Goal: Communication & Community: Ask a question

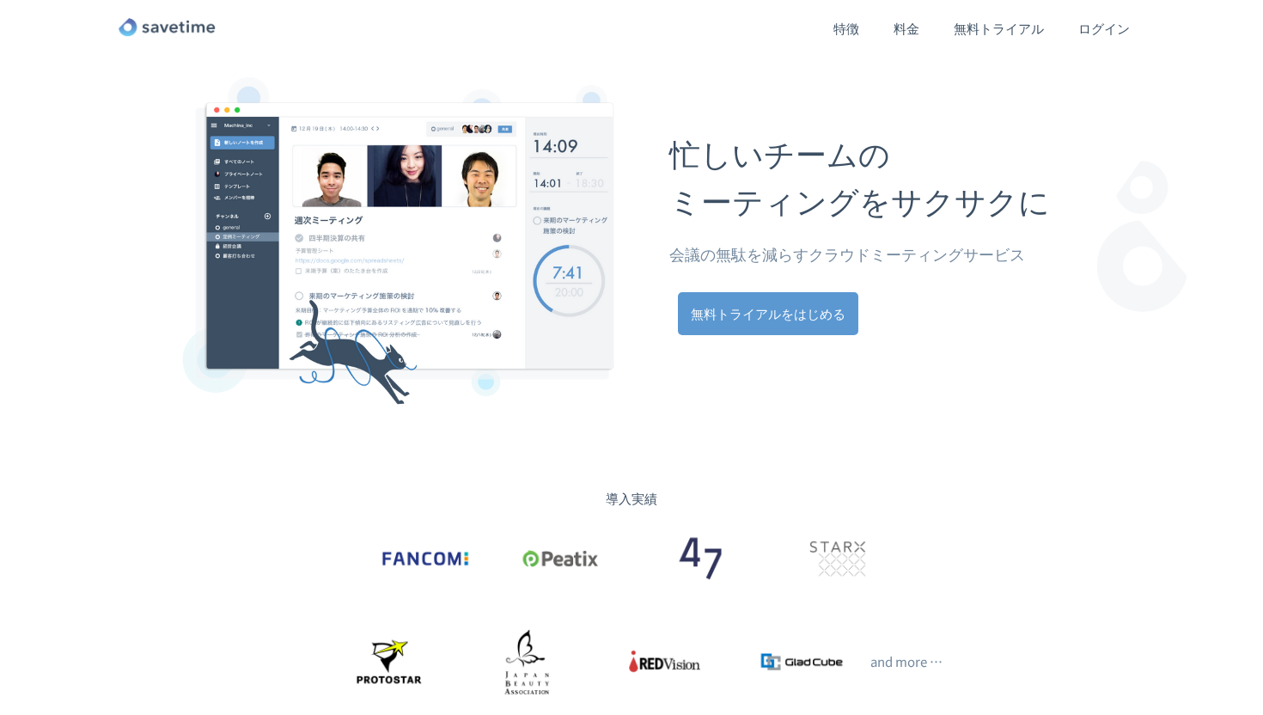
click at [119, 28] on img "home" at bounding box center [166, 28] width 101 height 38
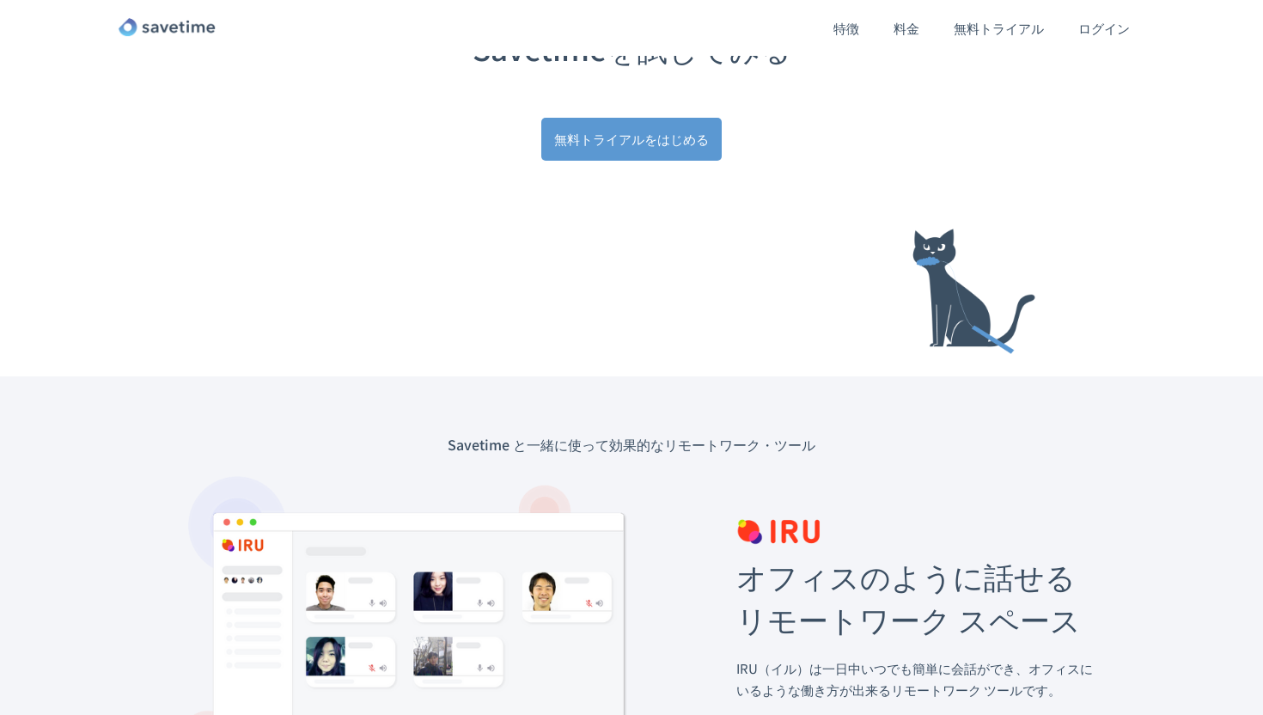
scroll to position [7682, 0]
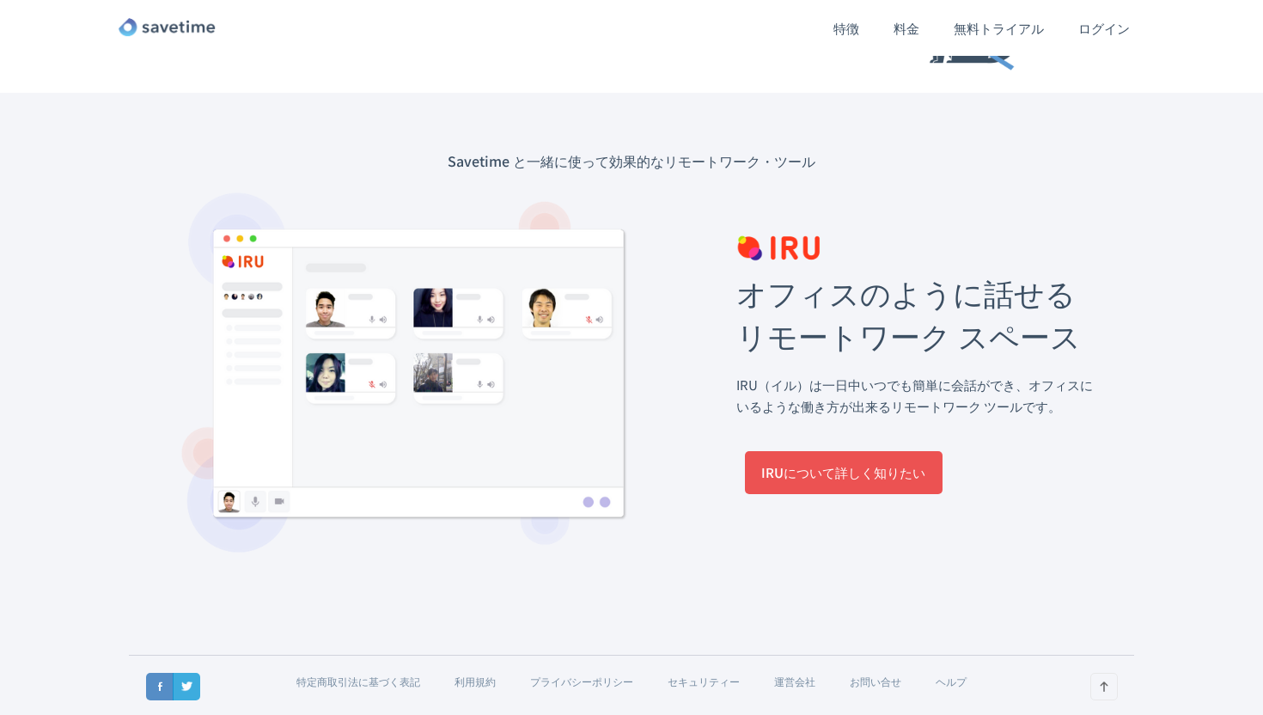
click at [795, 677] on link "運営会社" at bounding box center [794, 680] width 41 height 15
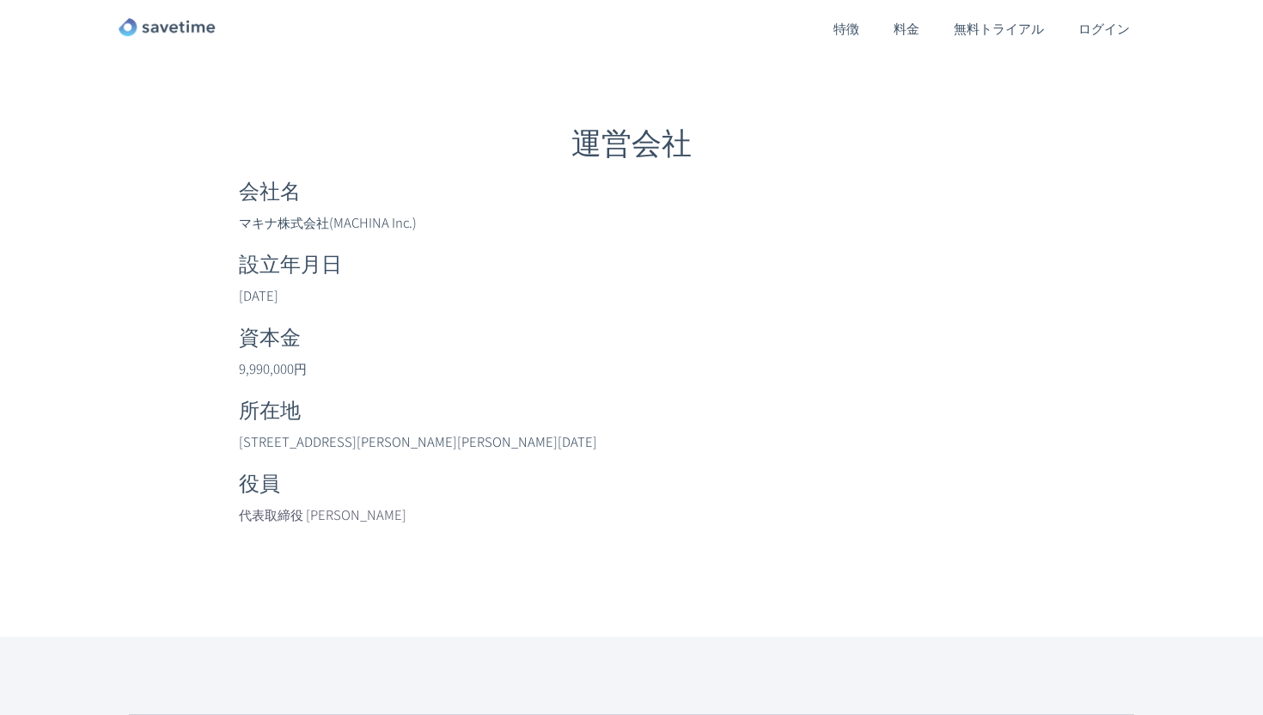
click at [795, 677] on div "特定商取引法に基づく表記 利用規約 プライバシーポリシー セキュリティー 運営会社 お問い合せ ヘルプ" at bounding box center [631, 706] width 1005 height 139
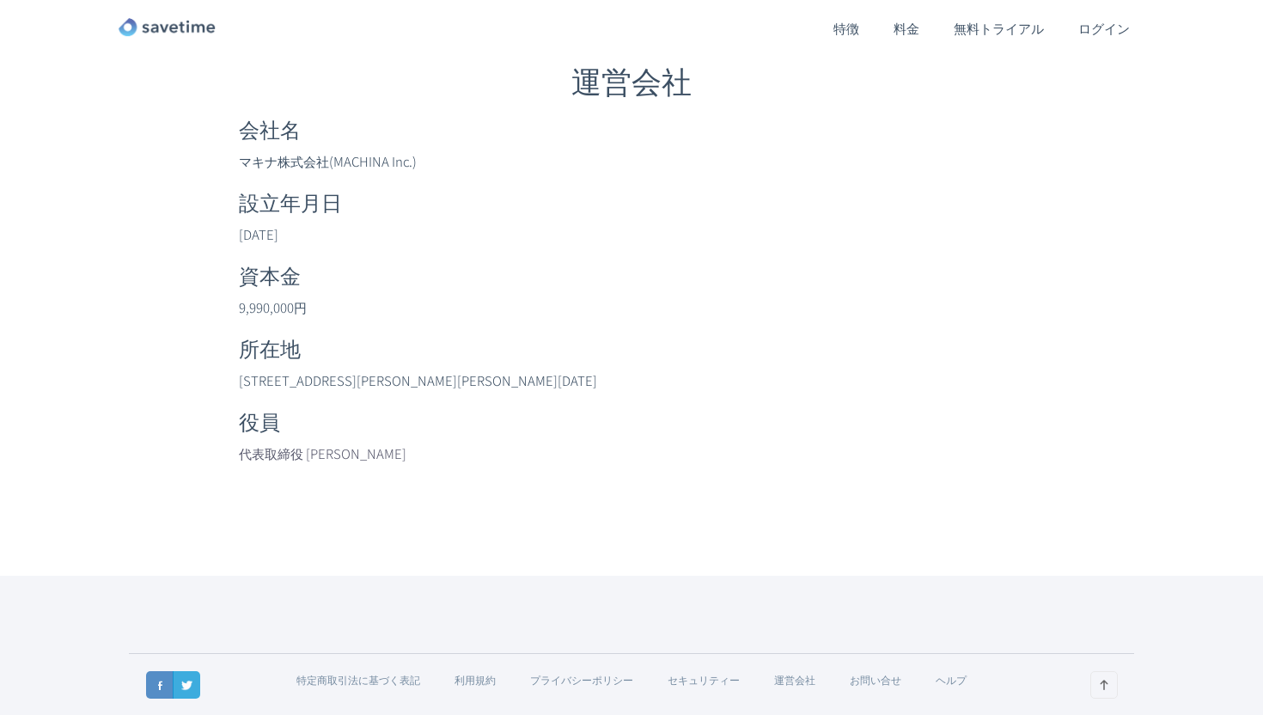
click at [867, 686] on link "お問い合せ" at bounding box center [876, 679] width 52 height 15
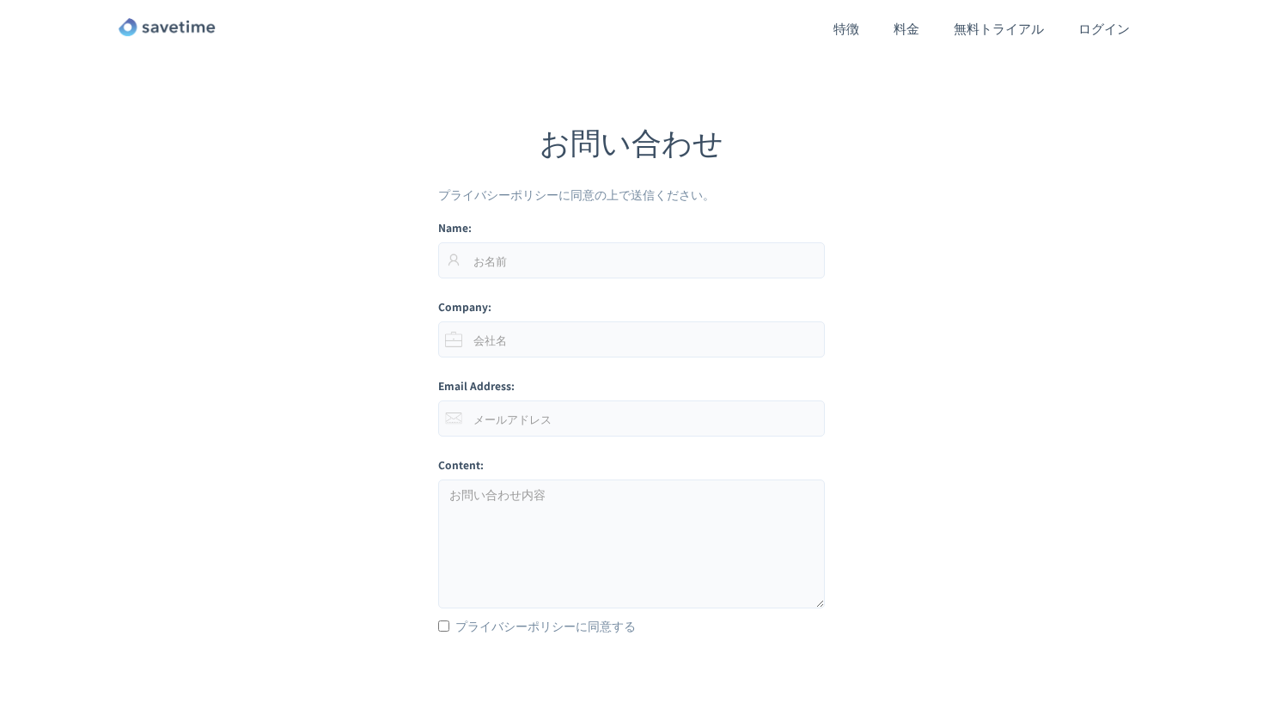
click at [608, 85] on div "お問い合わせ プライバシーポリシー に同意の上で送信ください。 Name: Company: Email Address: Content: プライバシーポリ…" at bounding box center [631, 462] width 1263 height 924
click at [643, 260] on input "savetimeコンタクト" at bounding box center [631, 260] width 387 height 36
click at [556, 328] on input "savetimeコンタクト" at bounding box center [631, 339] width 387 height 36
type input "[EMAIL_ADDRESS][PERSON_NAME][DOMAIN_NAME]"
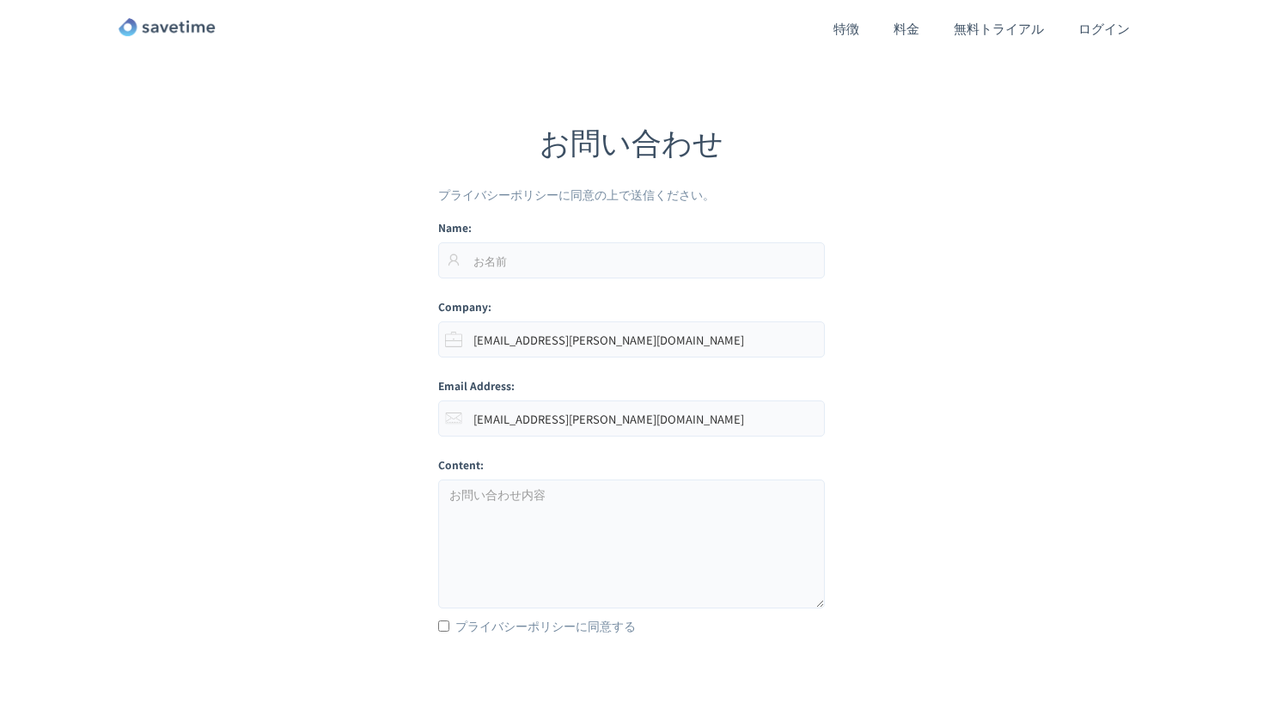
drag, startPoint x: 641, startPoint y: 355, endPoint x: 373, endPoint y: 345, distance: 268.2
click at [368, 353] on div "お問い合わせ プライバシーポリシー に同意の上で送信ください。 Name: Company: [EMAIL_ADDRESS][PERSON_NAME][DOM…" at bounding box center [631, 462] width 1031 height 717
drag, startPoint x: 476, startPoint y: 343, endPoint x: 844, endPoint y: 337, distance: 368.6
click at [844, 342] on div "お問い合わせ プライバシーポリシー に同意の上で送信ください。 Name: Company: [EMAIL_ADDRESS][PERSON_NAME][DOM…" at bounding box center [631, 462] width 1031 height 717
type input "あ"
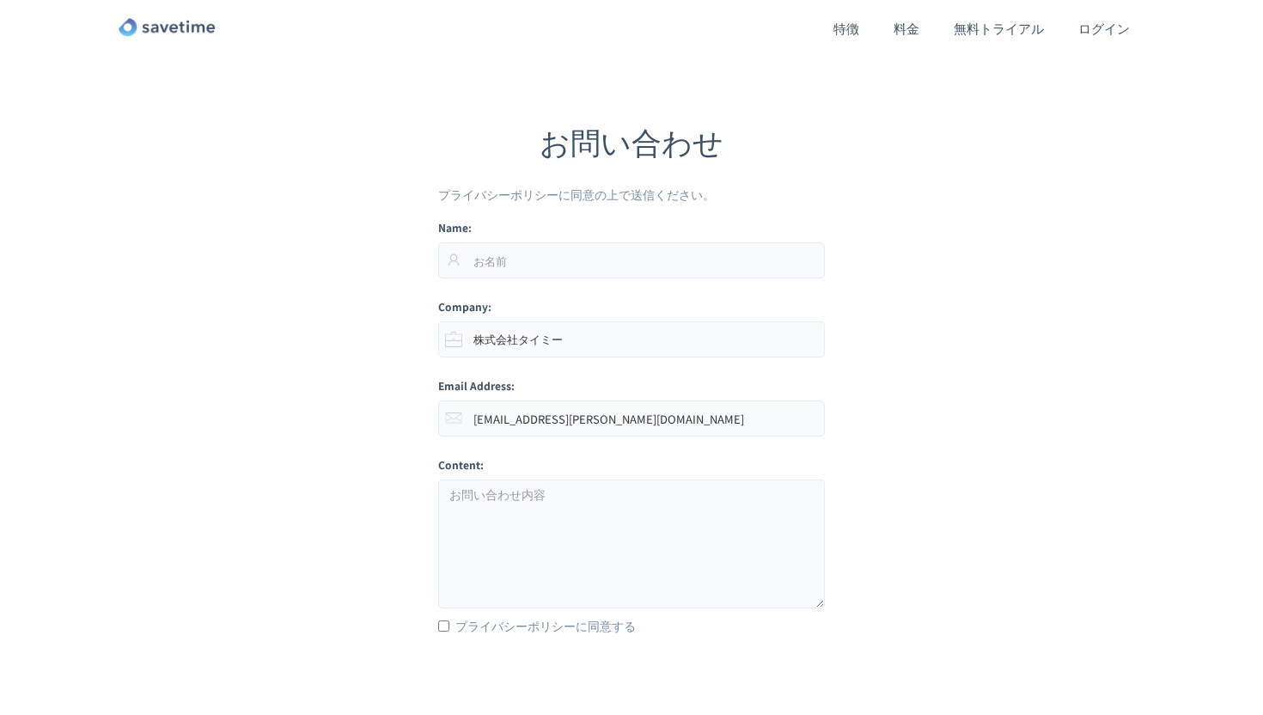
type input "株式会社タイミー"
click at [579, 256] on input "savetimeコンタクト" at bounding box center [631, 260] width 387 height 36
paste input "[PERSON_NAME]"
type input "[PERSON_NAME]"
click at [558, 564] on textarea "savetimeコンタクト" at bounding box center [631, 543] width 387 height 129
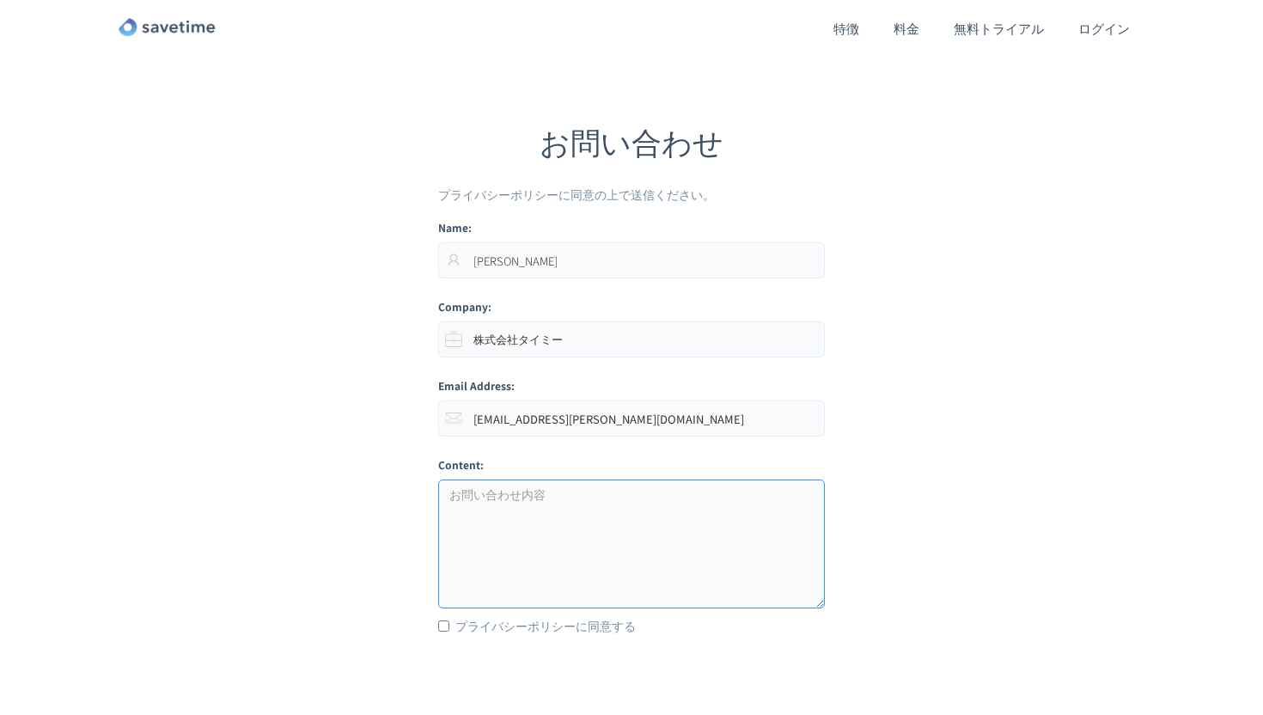
paste textarea ""loremipsumdo。 sitametc adipisc ELItseddoeiusmod。 TE INCIDiduntutlabor、etdolore…"
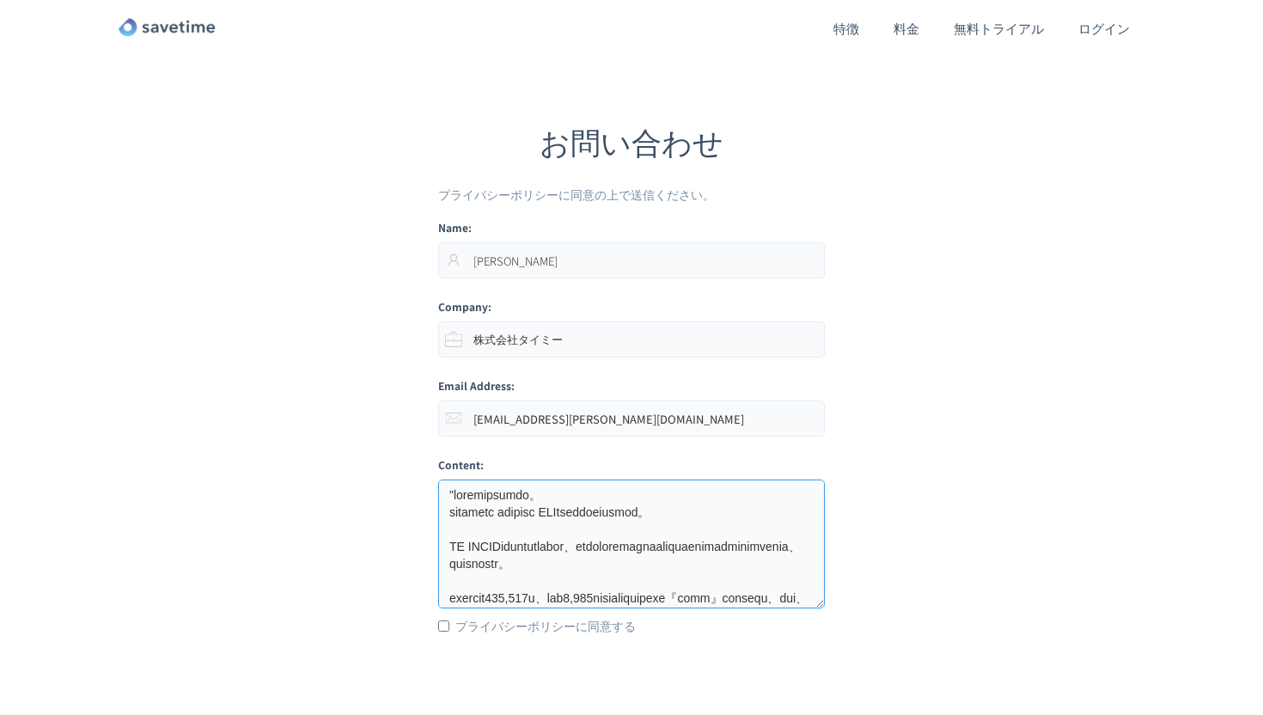
click at [454, 495] on textarea "savetimeコンタクト" at bounding box center [631, 543] width 387 height 129
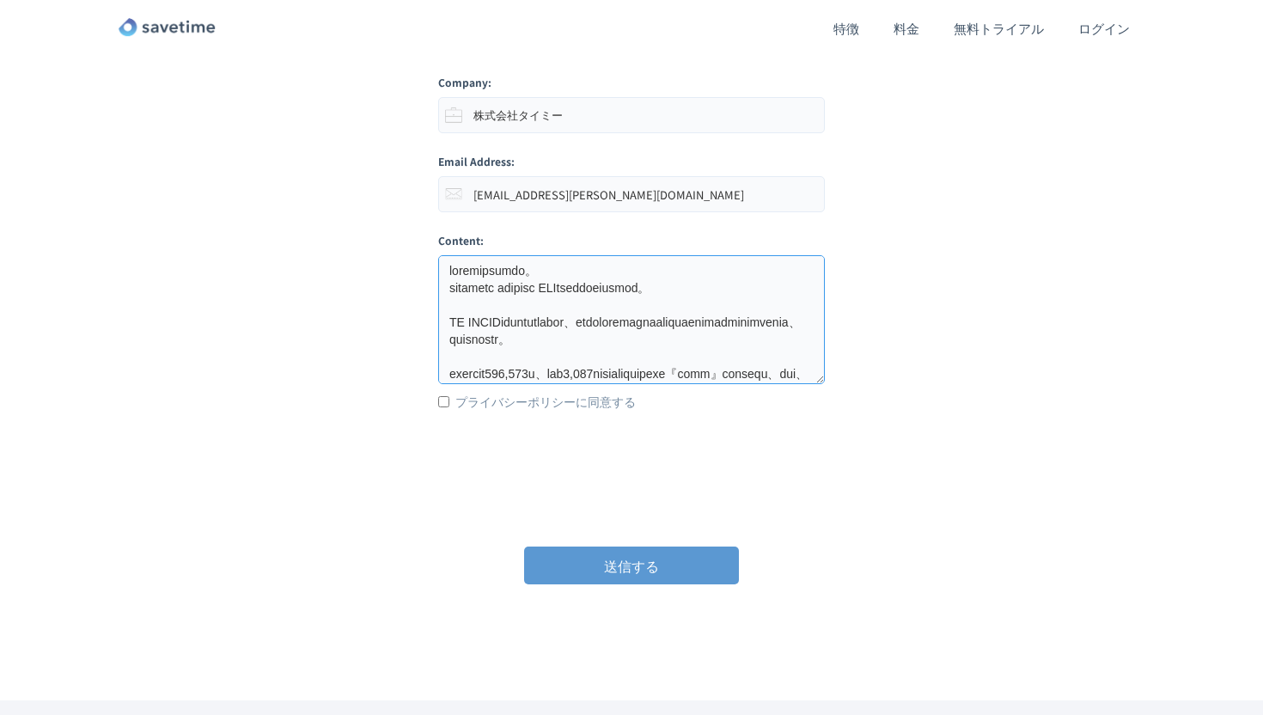
scroll to position [349, 0]
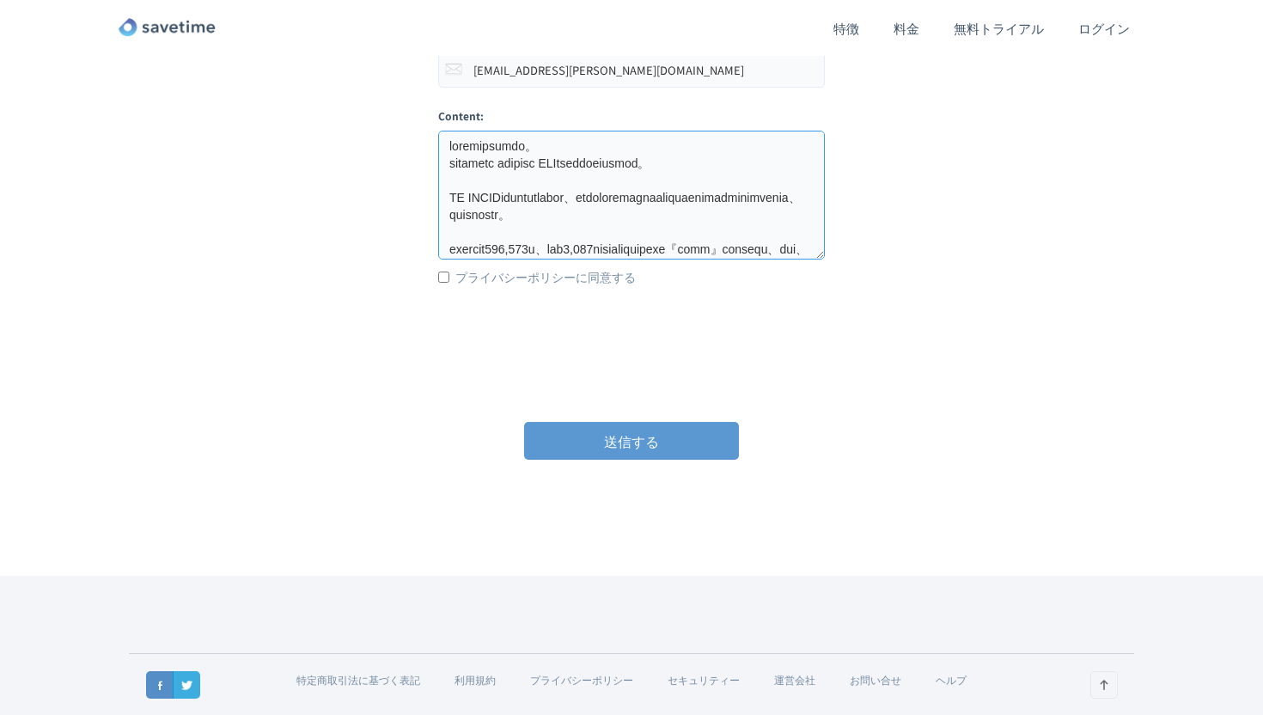
type textarea "loremipsumdo。 sitametc adipisc ELItseddoeiusmod。 TE INCIDiduntutlabor、etdolorem…"
click at [444, 278] on input "プライバシーポリシーに同意する" at bounding box center [443, 276] width 11 height 11
checkbox input "true"
click at [624, 431] on input "送信する" at bounding box center [631, 441] width 215 height 38
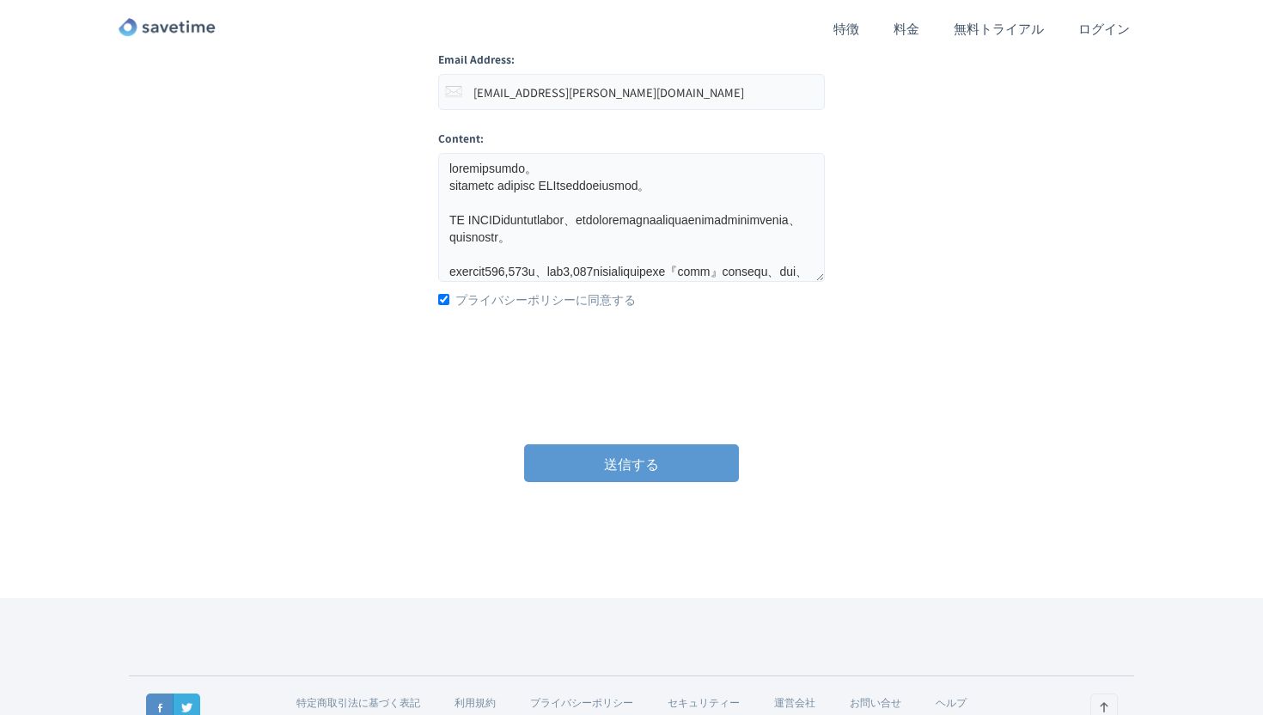
scroll to position [323, 0]
